Goal: Information Seeking & Learning: Find specific fact

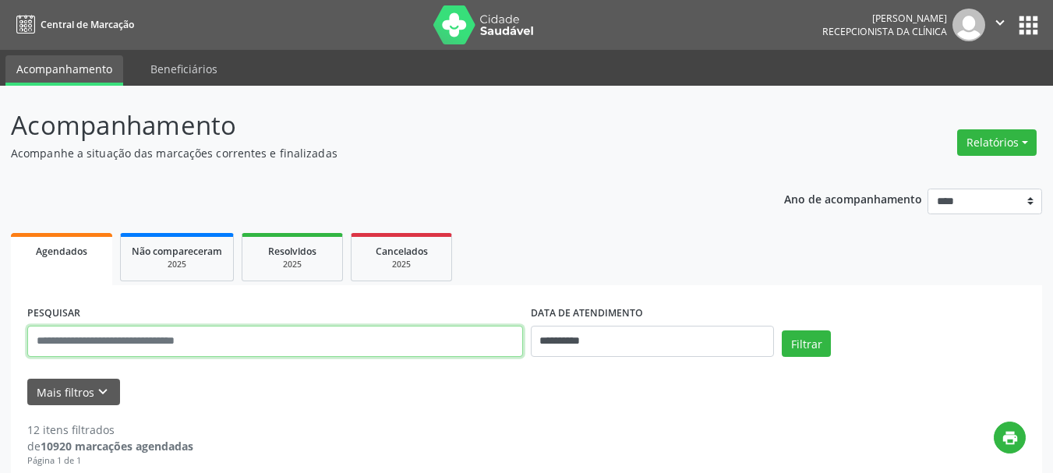
click at [292, 327] on input "text" at bounding box center [275, 341] width 496 height 31
type input "**********"
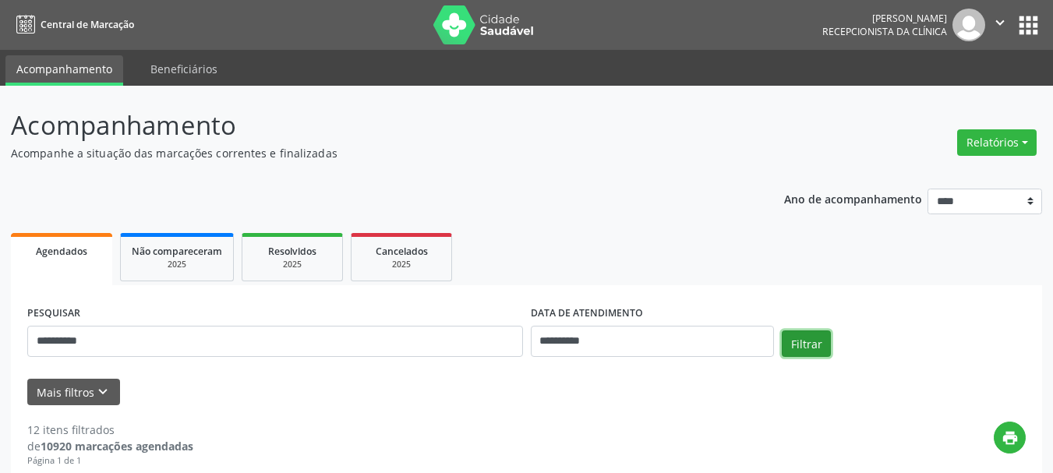
click at [825, 351] on button "Filtrar" at bounding box center [806, 343] width 49 height 26
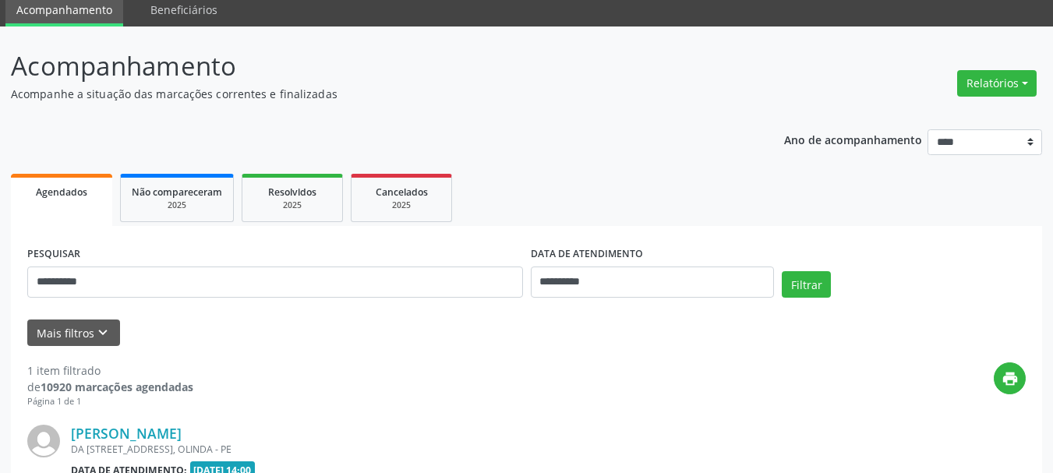
scroll to position [245, 0]
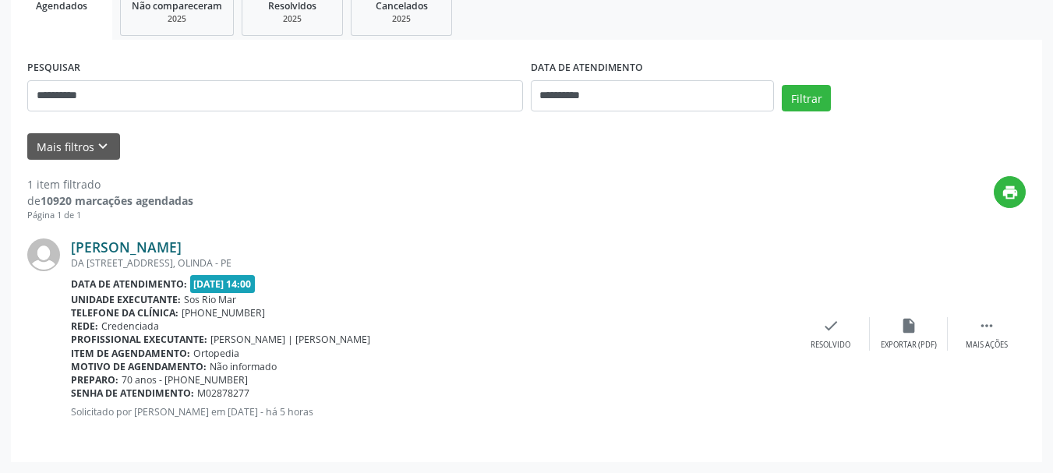
click at [84, 244] on link "[PERSON_NAME]" at bounding box center [126, 246] width 111 height 17
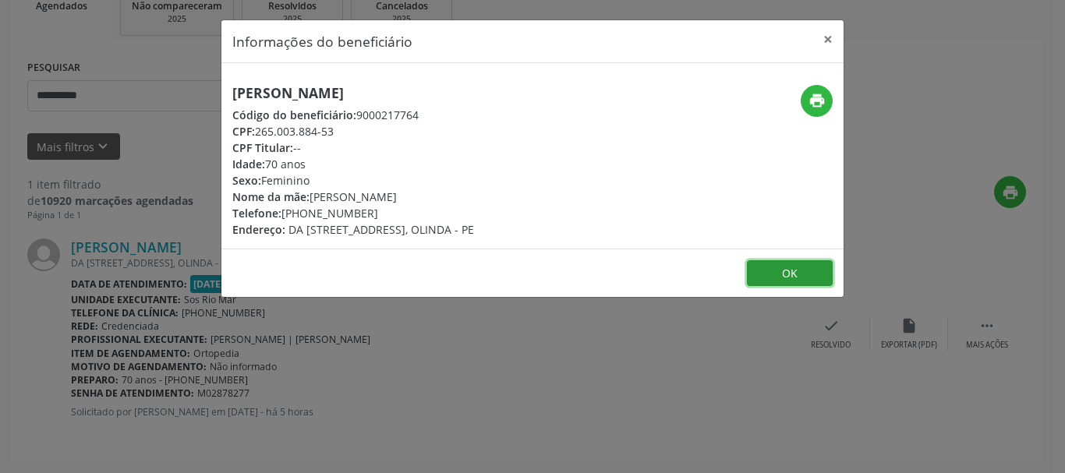
click at [787, 267] on button "OK" at bounding box center [790, 273] width 86 height 26
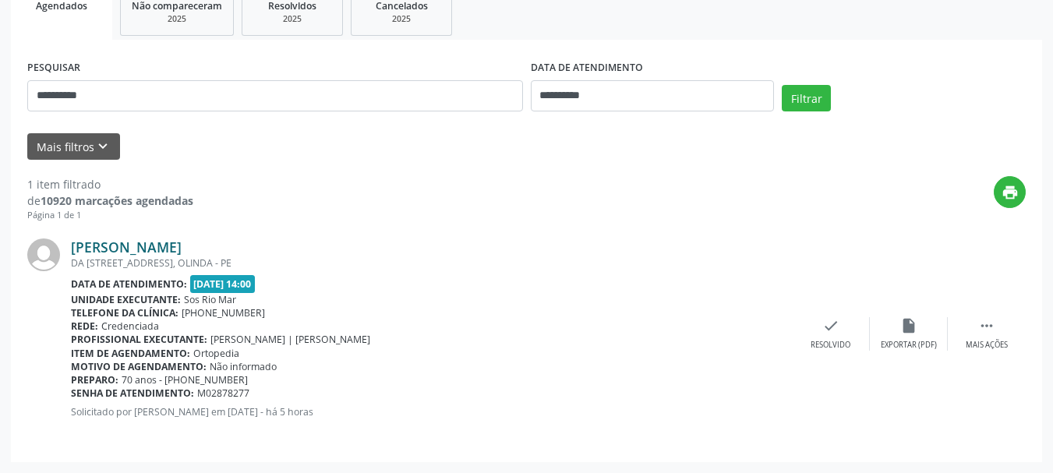
click at [72, 253] on link "[PERSON_NAME]" at bounding box center [126, 246] width 111 height 17
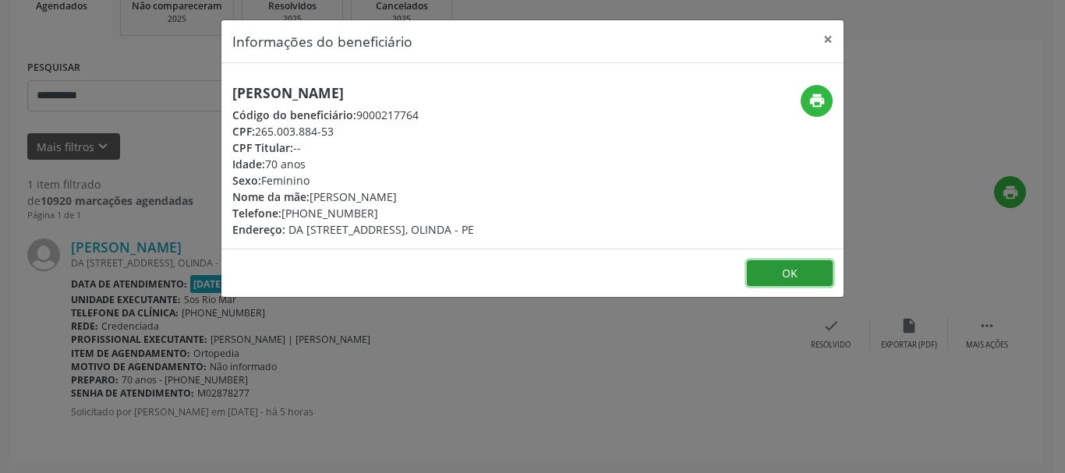
click at [786, 276] on button "OK" at bounding box center [790, 273] width 86 height 26
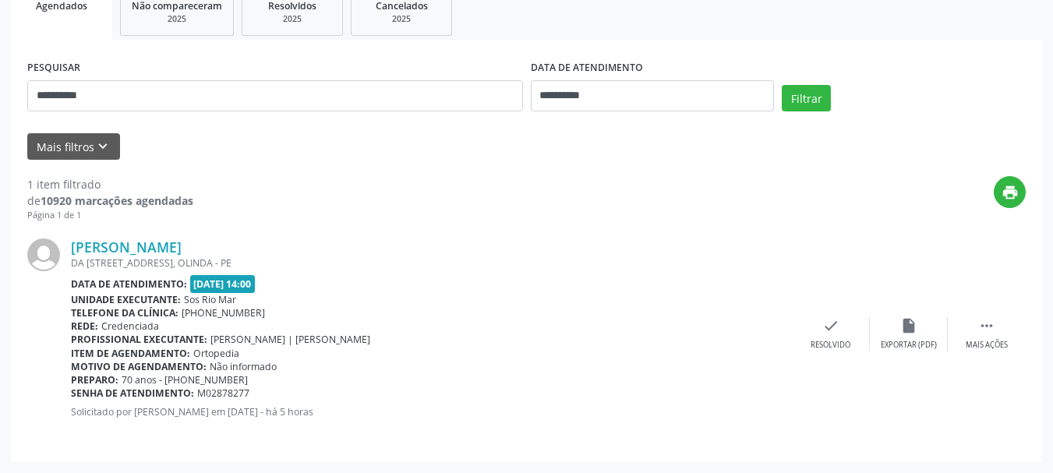
drag, startPoint x: 197, startPoint y: 316, endPoint x: 263, endPoint y: 306, distance: 66.1
click at [263, 306] on div "Telefone da clínica: [PHONE_NUMBER]" at bounding box center [431, 312] width 721 height 13
drag, startPoint x: 181, startPoint y: 316, endPoint x: 245, endPoint y: 308, distance: 65.2
click at [245, 308] on span "[PHONE_NUMBER]" at bounding box center [223, 312] width 83 height 13
click at [337, 313] on div "Telefone da clínica: [PHONE_NUMBER]" at bounding box center [431, 312] width 721 height 13
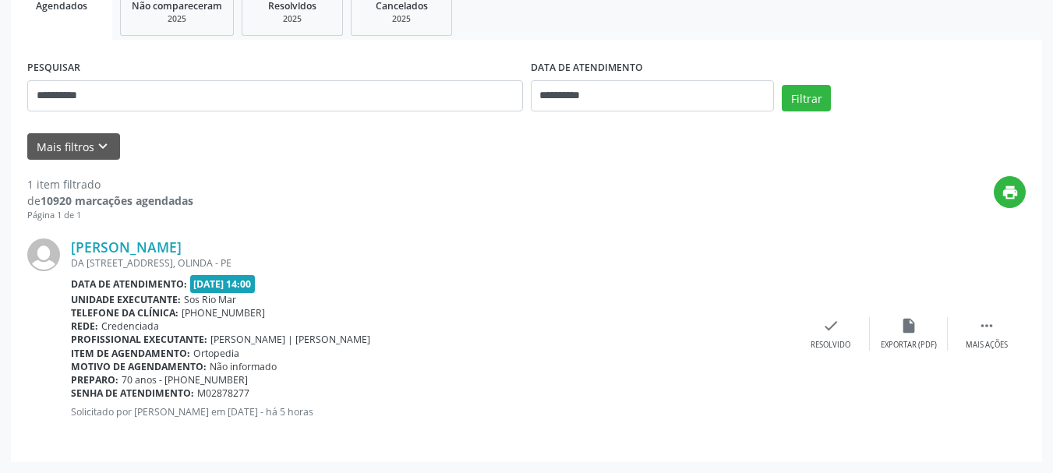
drag, startPoint x: 193, startPoint y: 284, endPoint x: 278, endPoint y: 281, distance: 85.8
click at [256, 281] on span "[DATE] 14:00" at bounding box center [222, 284] width 65 height 18
drag, startPoint x: 210, startPoint y: 339, endPoint x: 410, endPoint y: 334, distance: 199.6
click at [410, 334] on div "Profissional executante: [PERSON_NAME] Mesquita | [PERSON_NAME]" at bounding box center [431, 339] width 721 height 13
drag, startPoint x: 185, startPoint y: 381, endPoint x: 299, endPoint y: 313, distance: 132.9
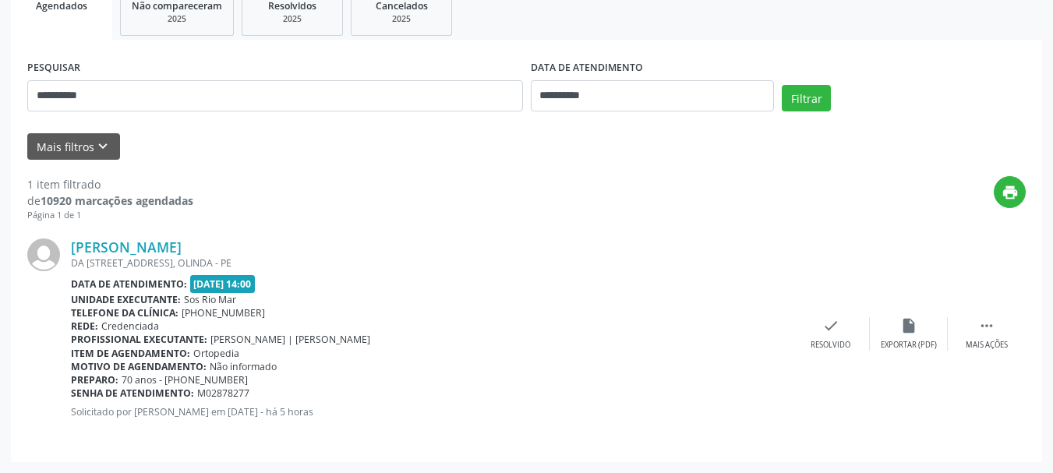
click at [260, 385] on div "Preparo: 70 anos - [PHONE_NUMBER]" at bounding box center [431, 379] width 721 height 13
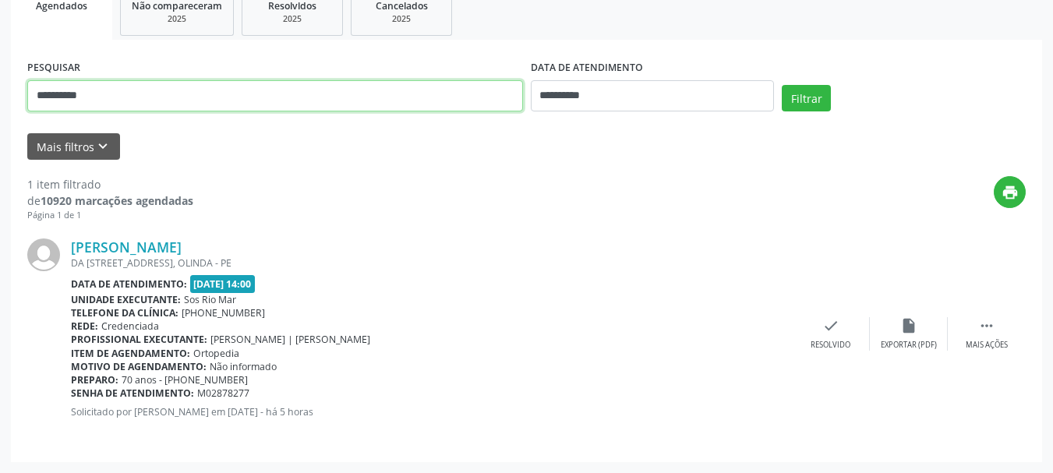
click at [380, 111] on input "**********" at bounding box center [275, 95] width 496 height 31
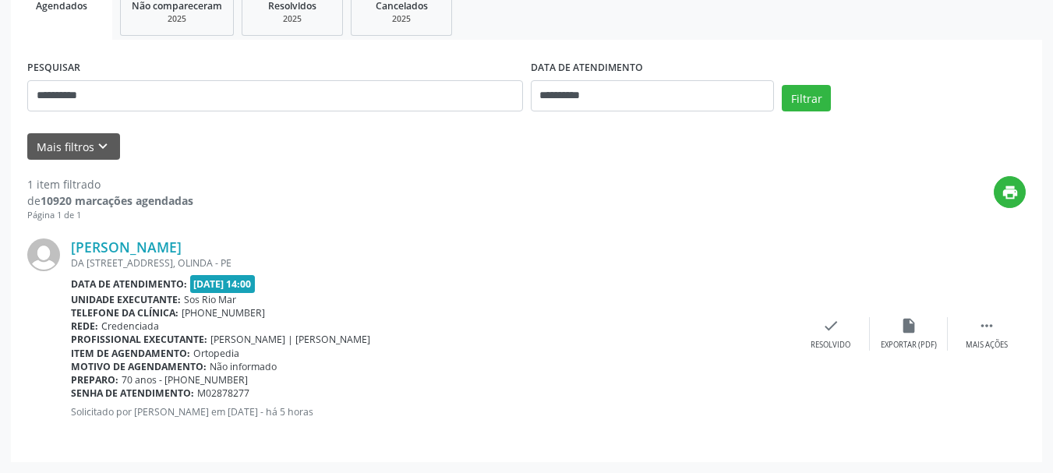
drag, startPoint x: 133, startPoint y: 411, endPoint x: 442, endPoint y: 404, distance: 308.7
click at [442, 404] on div "[PERSON_NAME] DA [STREET_ADDRESS] Data de atendimento: [DATE] 14:00 Unidade exe…" at bounding box center [431, 333] width 721 height 191
click at [450, 365] on div "Motivo de agendamento: Não informado" at bounding box center [431, 366] width 721 height 13
click at [404, 404] on div "[PERSON_NAME] DA [STREET_ADDRESS] Data de atendimento: [DATE] 14:00 Unidade exe…" at bounding box center [431, 333] width 721 height 191
click at [373, 408] on p "Solicitado por [PERSON_NAME] em [DATE] - há 5 horas" at bounding box center [431, 411] width 721 height 13
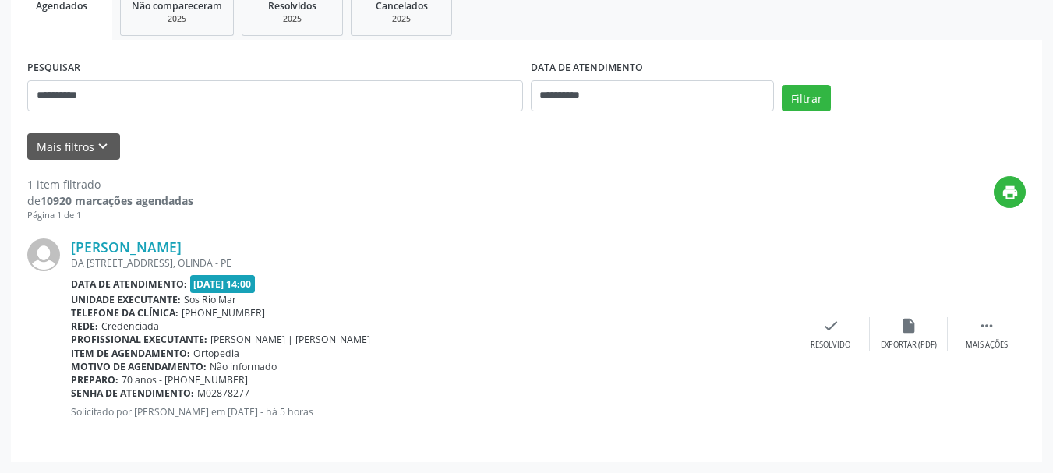
click at [373, 408] on p "Solicitado por [PERSON_NAME] em [DATE] - há 5 horas" at bounding box center [431, 411] width 721 height 13
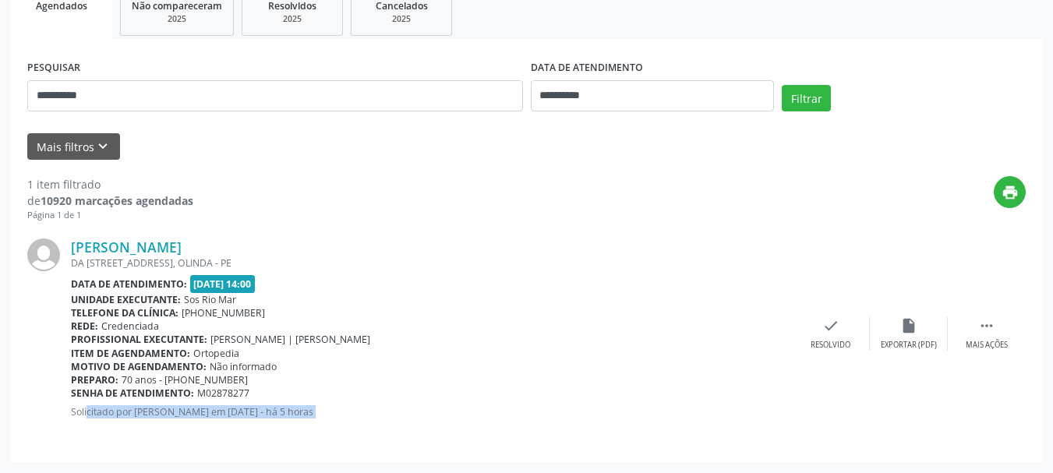
click at [373, 408] on p "Solicitado por [PERSON_NAME] em [DATE] - há 5 horas" at bounding box center [431, 411] width 721 height 13
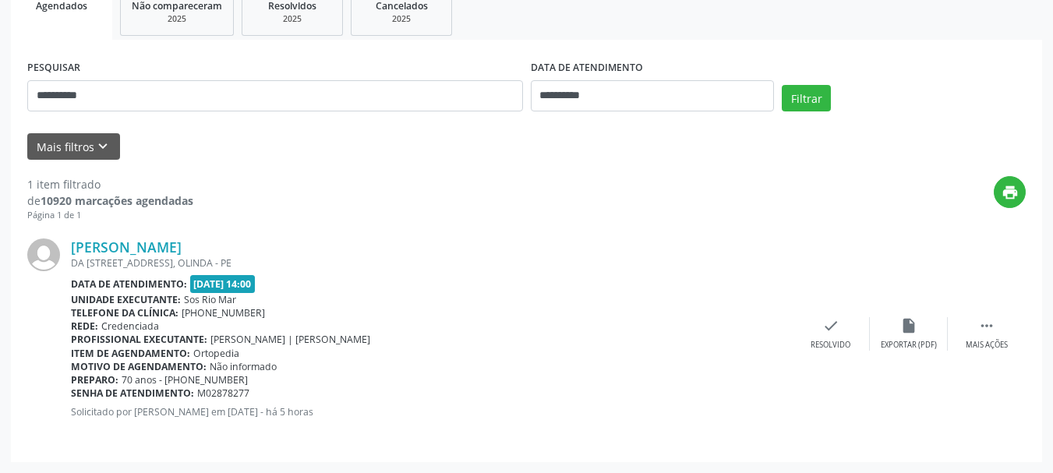
click at [419, 367] on div "Motivo de agendamento: Não informado" at bounding box center [431, 366] width 721 height 13
click at [382, 411] on p "Solicitado por [PERSON_NAME] em [DATE] - há 5 horas" at bounding box center [431, 411] width 721 height 13
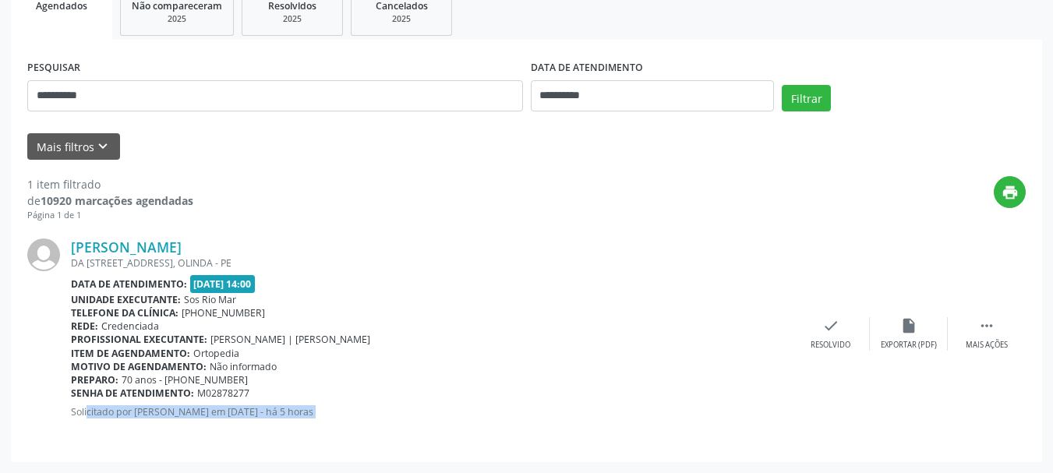
click at [382, 411] on p "Solicitado por [PERSON_NAME] em [DATE] - há 5 horas" at bounding box center [431, 411] width 721 height 13
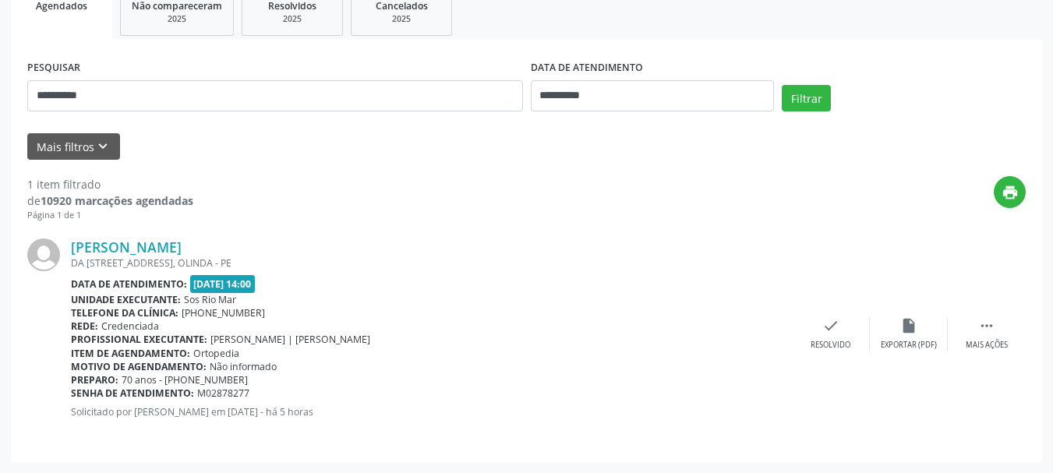
click at [447, 385] on div "Preparo: 70 anos - [PHONE_NUMBER]" at bounding box center [431, 379] width 721 height 13
click at [207, 394] on span "M02878277" at bounding box center [223, 393] width 52 height 13
click at [204, 381] on span "70 anos - [PHONE_NUMBER]" at bounding box center [185, 379] width 126 height 13
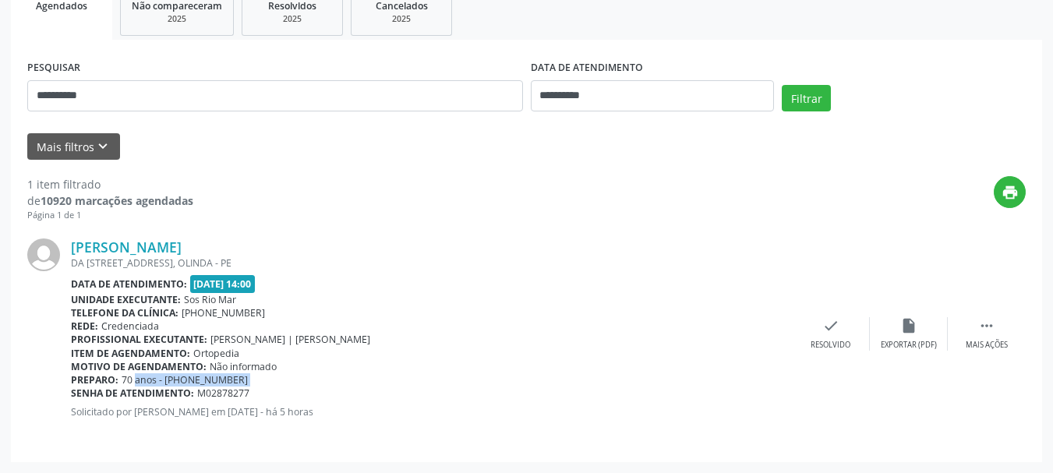
click at [204, 381] on span "70 anos - [PHONE_NUMBER]" at bounding box center [185, 379] width 126 height 13
click at [244, 362] on span "Não informado" at bounding box center [243, 366] width 67 height 13
click at [217, 355] on span "Ortopedia" at bounding box center [216, 353] width 46 height 13
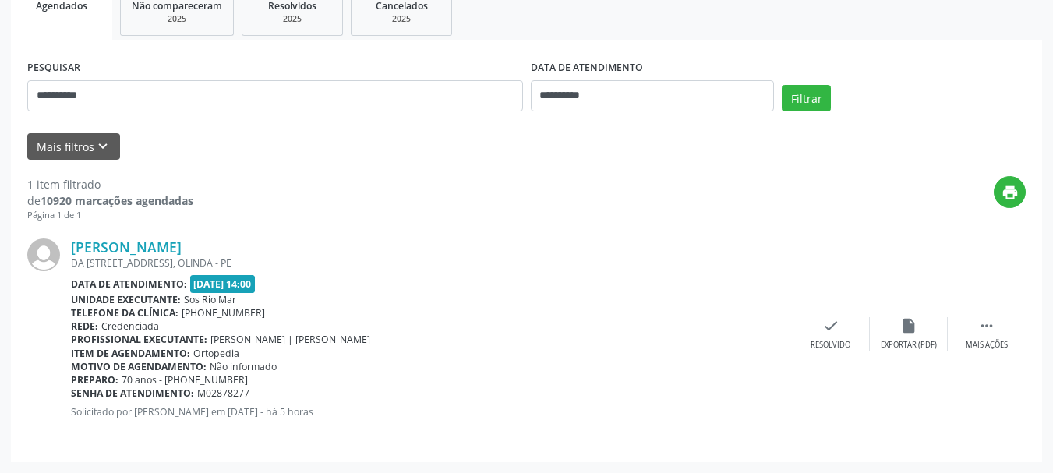
click at [217, 355] on span "Ortopedia" at bounding box center [216, 353] width 46 height 13
click at [258, 337] on span "[PERSON_NAME] | [PERSON_NAME]" at bounding box center [290, 339] width 160 height 13
click at [201, 300] on span "Sos Rio Mar" at bounding box center [210, 299] width 52 height 13
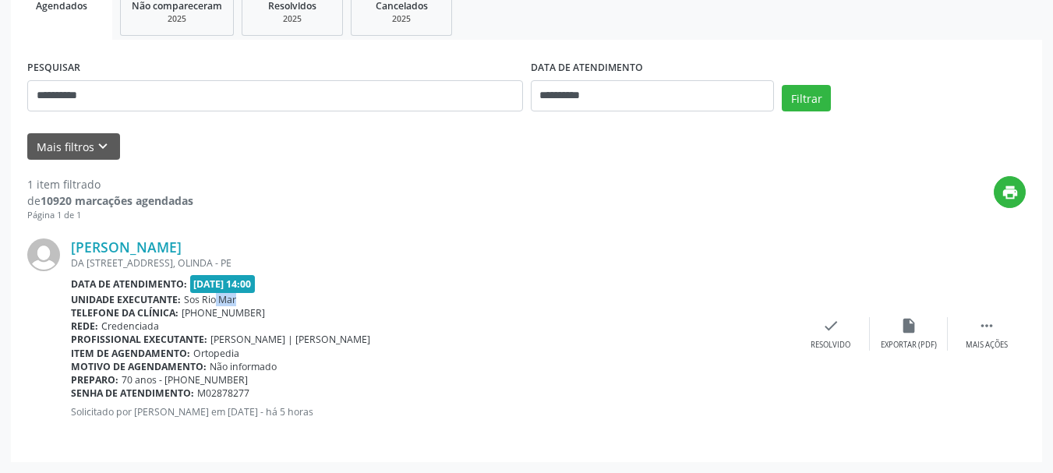
click at [201, 300] on span "Sos Rio Mar" at bounding box center [210, 299] width 52 height 13
click at [250, 263] on div "DA [STREET_ADDRESS], OLINDA - PE" at bounding box center [431, 262] width 721 height 13
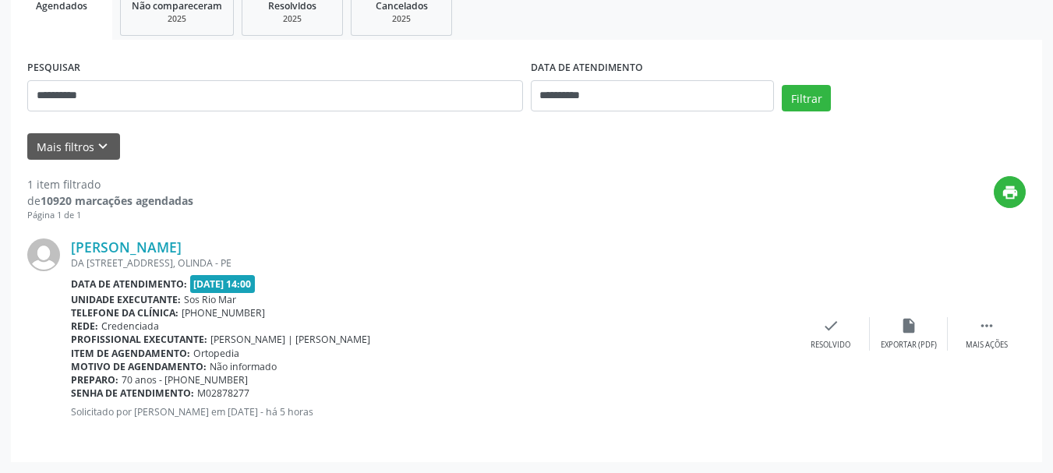
click at [217, 316] on span "[PHONE_NUMBER]" at bounding box center [223, 312] width 83 height 13
click at [143, 334] on b "Profissional executante:" at bounding box center [139, 339] width 136 height 13
click at [143, 326] on span "Credenciada" at bounding box center [130, 326] width 58 height 13
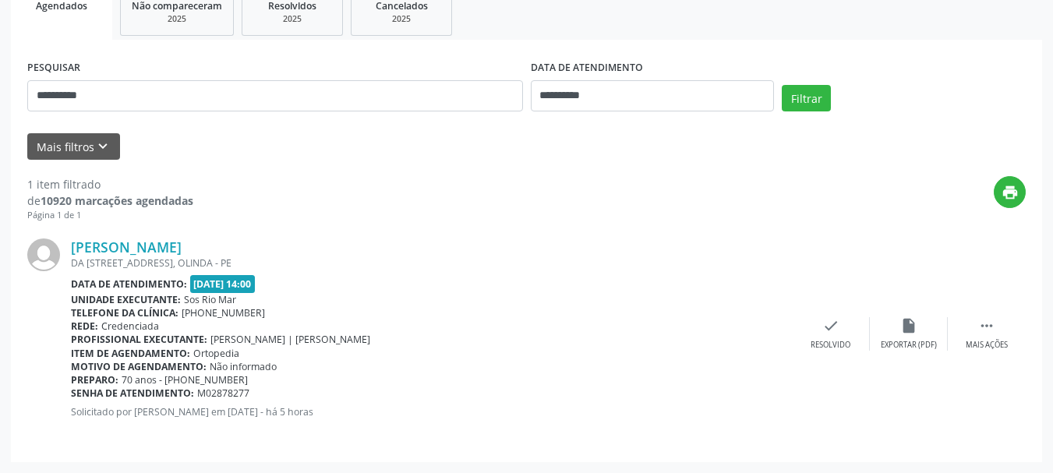
click at [143, 326] on span "Credenciada" at bounding box center [130, 326] width 58 height 13
click at [293, 331] on div "Rede: Credenciada" at bounding box center [431, 326] width 721 height 13
click at [271, 337] on span "[PERSON_NAME] | [PERSON_NAME]" at bounding box center [290, 339] width 160 height 13
click at [252, 342] on span "[PERSON_NAME] | [PERSON_NAME]" at bounding box center [290, 339] width 160 height 13
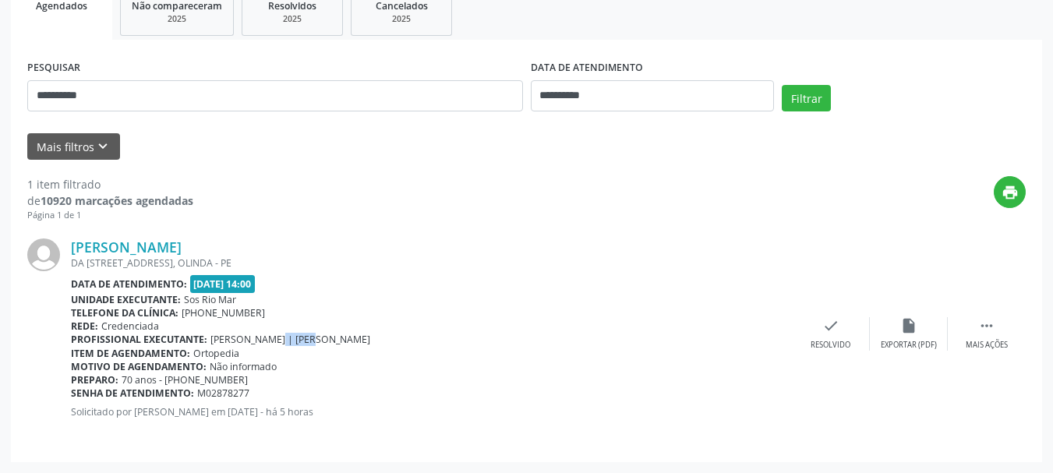
drag, startPoint x: 210, startPoint y: 342, endPoint x: 381, endPoint y: 342, distance: 170.7
click at [381, 342] on div "Profissional executante: [PERSON_NAME] Mesquita | [PERSON_NAME]" at bounding box center [431, 339] width 721 height 13
click at [221, 354] on span "Ortopedia" at bounding box center [216, 353] width 46 height 13
click at [247, 367] on span "Não informado" at bounding box center [243, 366] width 67 height 13
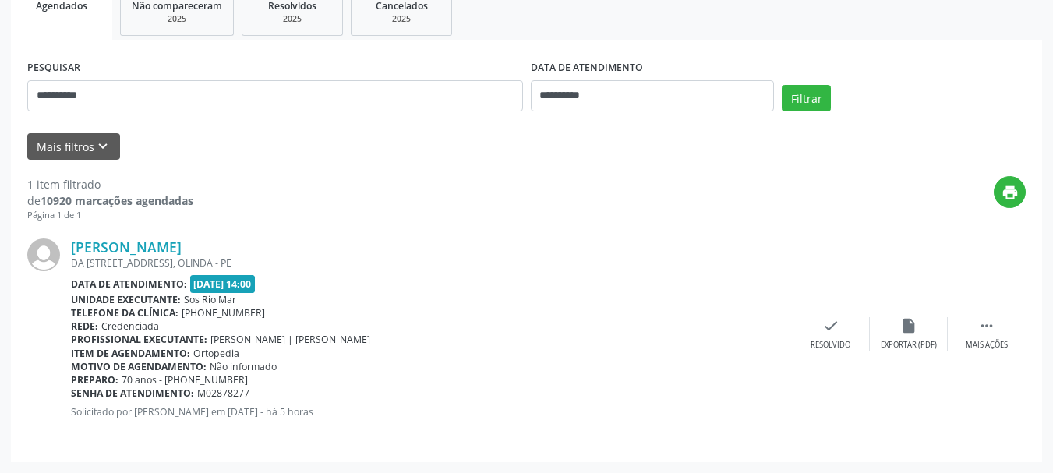
click at [247, 367] on span "Não informado" at bounding box center [243, 366] width 67 height 13
click at [226, 382] on span "70 anos - [PHONE_NUMBER]" at bounding box center [185, 379] width 126 height 13
click at [227, 396] on span "M02878277" at bounding box center [223, 393] width 52 height 13
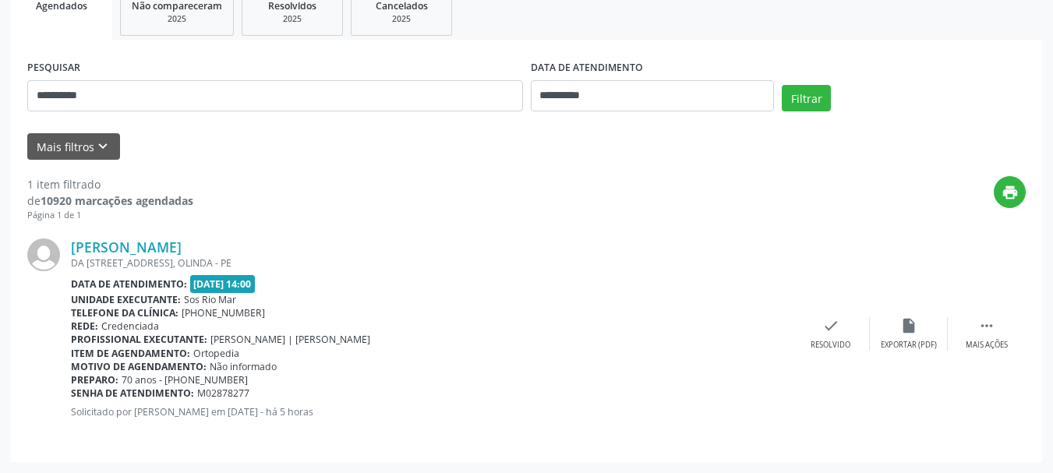
click at [227, 396] on span "M02878277" at bounding box center [223, 393] width 52 height 13
drag, startPoint x: 396, startPoint y: 409, endPoint x: 51, endPoint y: 426, distance: 344.9
click at [51, 426] on div "[PERSON_NAME] DA [STREET_ADDRESS] Data de atendimento: [DATE] 14:00 Unidade exe…" at bounding box center [526, 334] width 998 height 224
click at [279, 426] on div "[PERSON_NAME] DA [STREET_ADDRESS] Data de atendimento: [DATE] 14:00 Unidade exe…" at bounding box center [431, 333] width 721 height 191
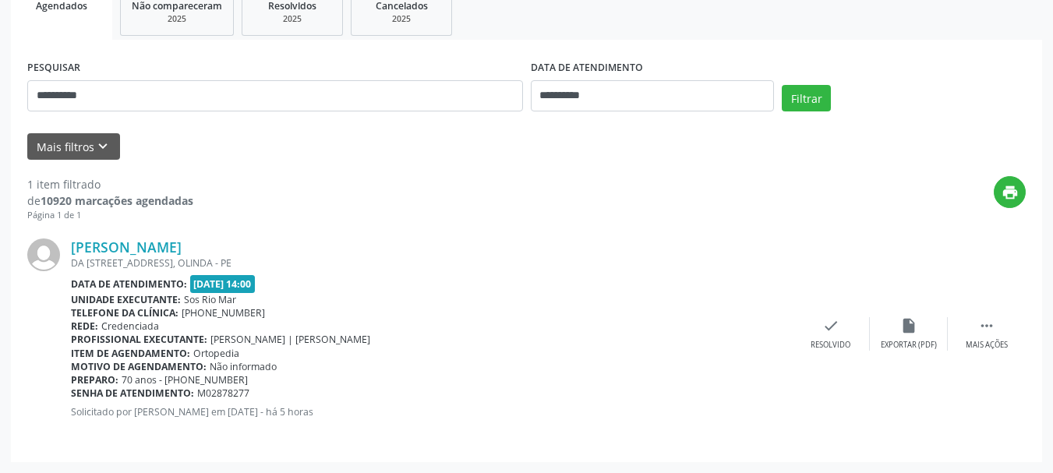
drag, startPoint x: 454, startPoint y: 323, endPoint x: 433, endPoint y: 394, distance: 74.7
click at [454, 327] on div "Rede: Credenciada" at bounding box center [431, 326] width 721 height 13
drag, startPoint x: 421, startPoint y: 420, endPoint x: 72, endPoint y: 451, distance: 349.8
click at [72, 451] on div "**********" at bounding box center [526, 251] width 1031 height 422
click at [363, 410] on p "Solicitado por [PERSON_NAME] em [DATE] - há 5 horas" at bounding box center [431, 411] width 721 height 13
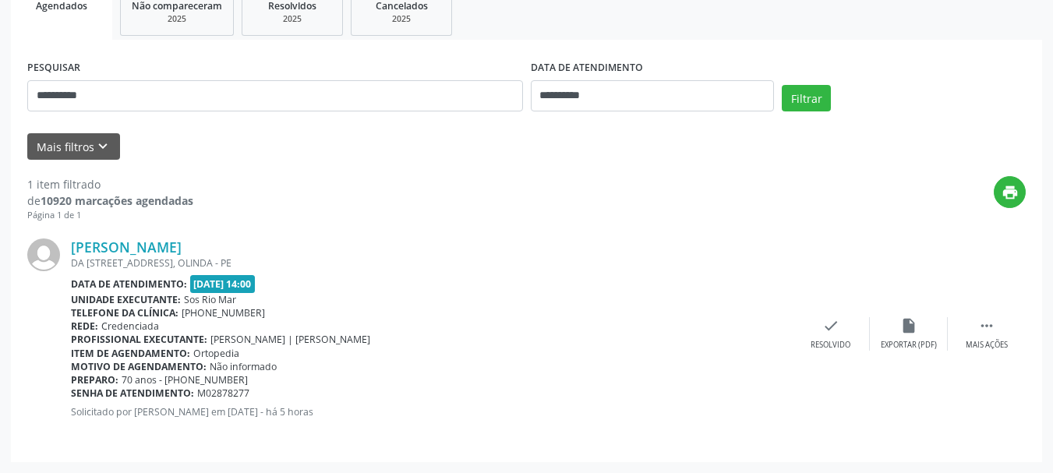
drag, startPoint x: 355, startPoint y: 346, endPoint x: 345, endPoint y: 346, distance: 9.4
click at [347, 346] on span "[PERSON_NAME] | [PERSON_NAME]" at bounding box center [290, 339] width 160 height 13
click at [342, 346] on span "[PERSON_NAME] | [PERSON_NAME]" at bounding box center [290, 339] width 160 height 13
drag, startPoint x: 334, startPoint y: 341, endPoint x: 373, endPoint y: 341, distance: 39.0
click at [373, 341] on div "Profissional executante: [PERSON_NAME] Mesquita | [PERSON_NAME]" at bounding box center [431, 339] width 721 height 13
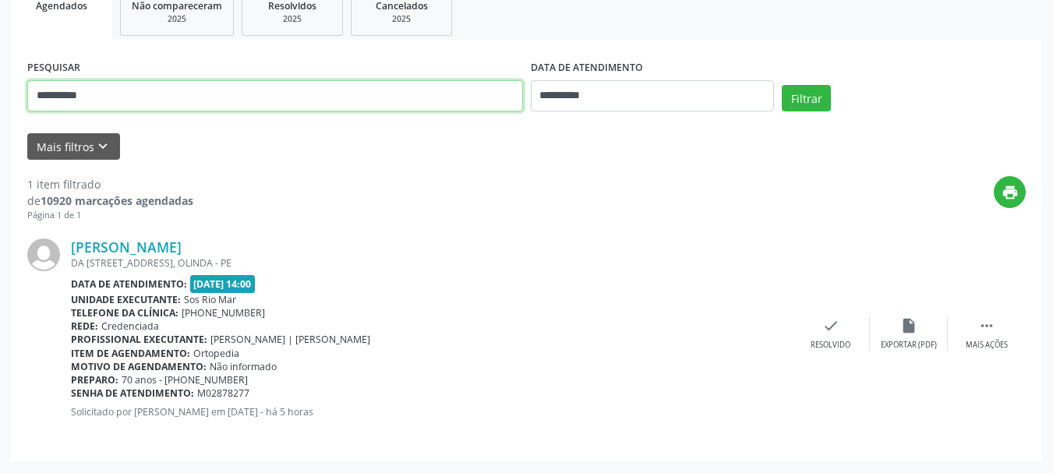
click at [401, 104] on input "**********" at bounding box center [275, 95] width 496 height 31
